Goal: Task Accomplishment & Management: Manage account settings

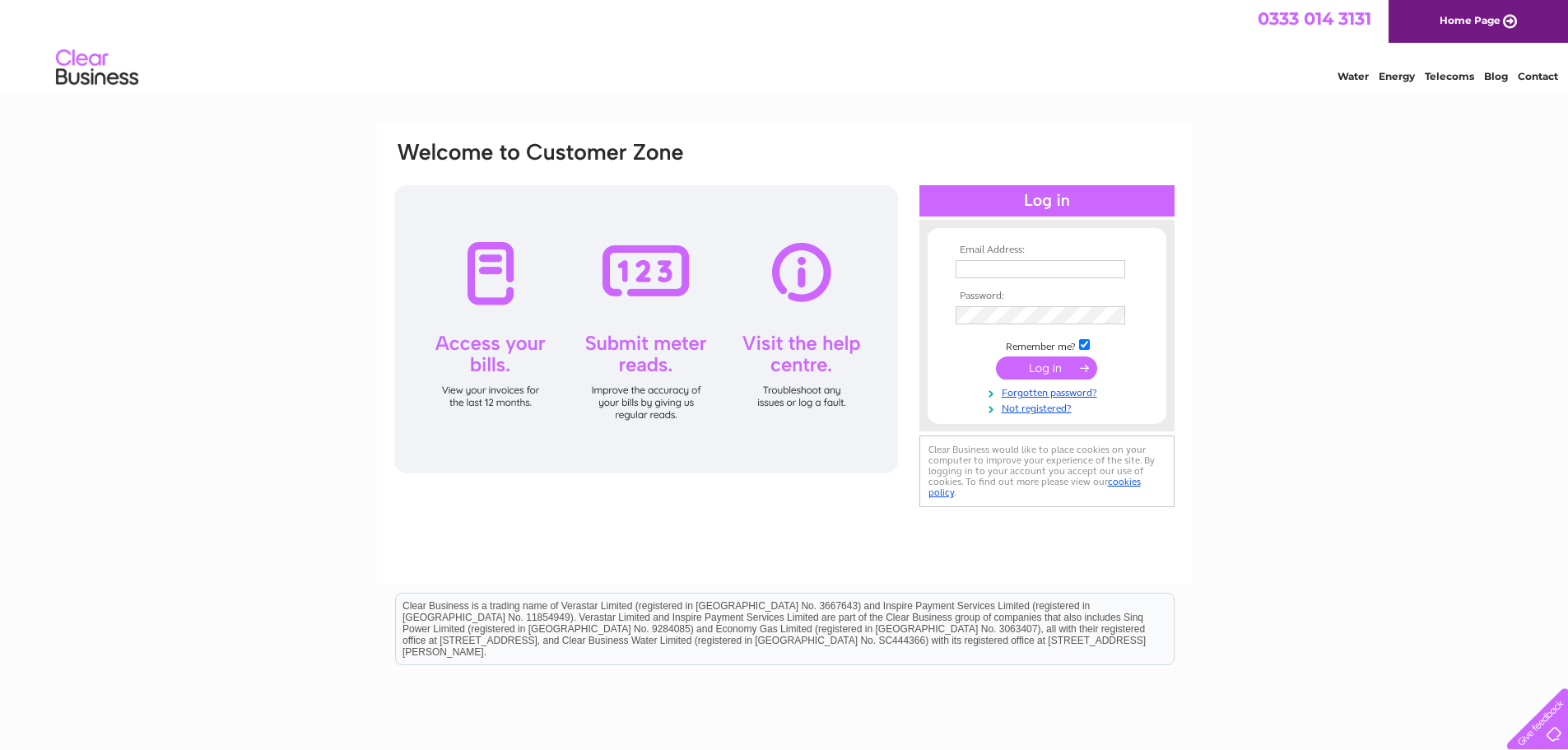
type input "madeleineskitchen@gmail.com"
click at [1022, 369] on input "submit" at bounding box center [1046, 367] width 101 height 23
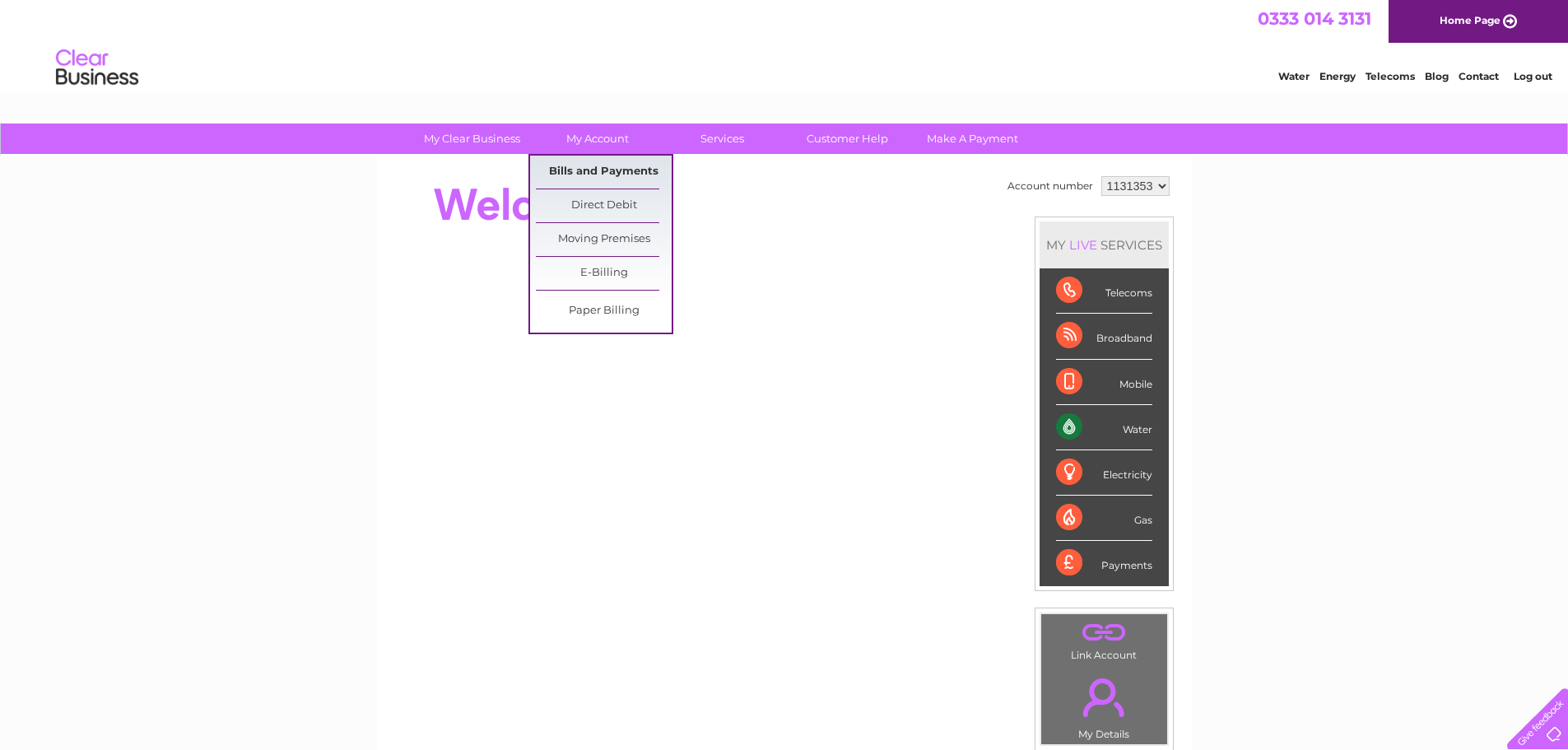
click at [611, 173] on link "Bills and Payments" at bounding box center [603, 172] width 136 height 33
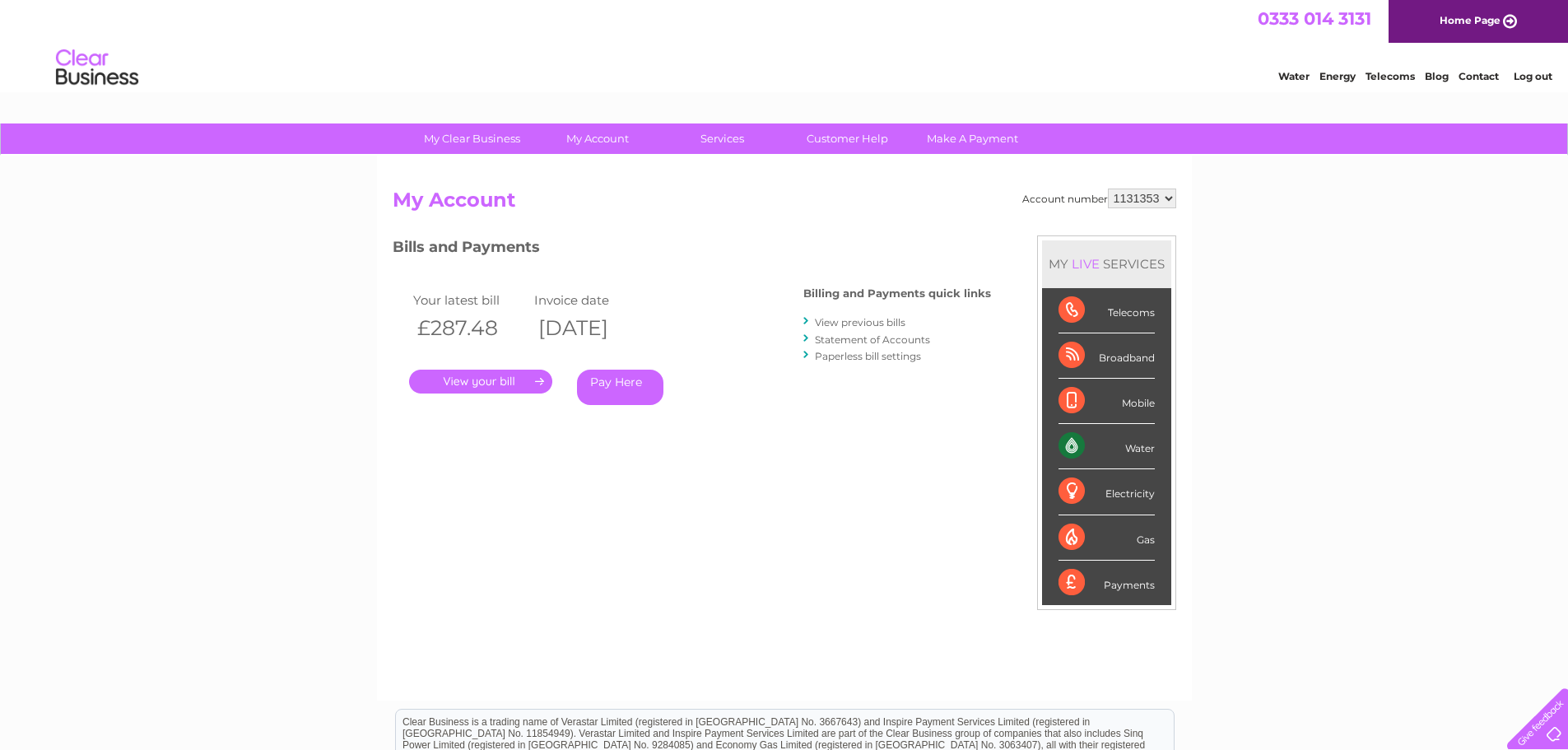
click at [508, 383] on link "." at bounding box center [481, 381] width 143 height 24
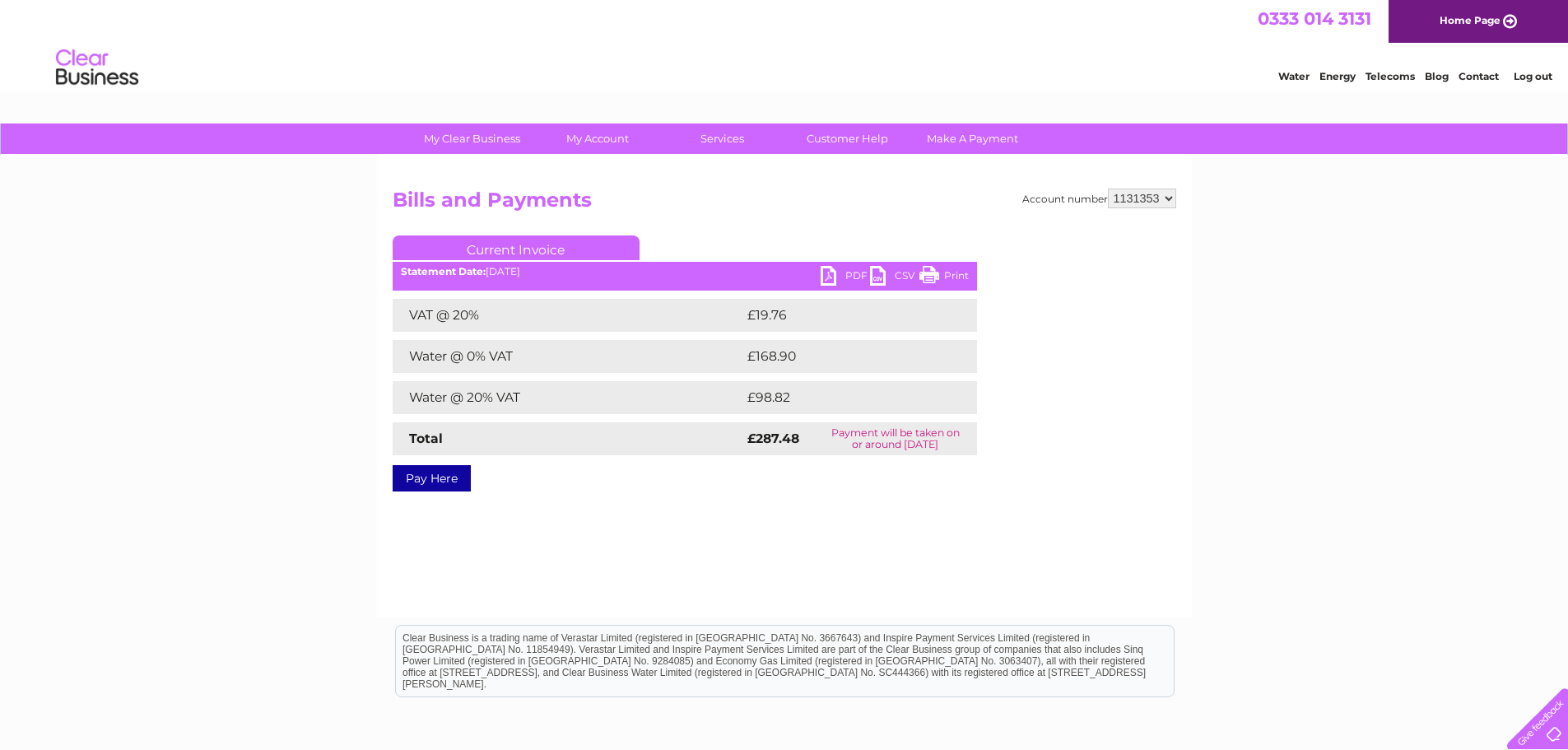
click at [832, 270] on link "PDF" at bounding box center [845, 278] width 49 height 24
